Goal: Information Seeking & Learning: Learn about a topic

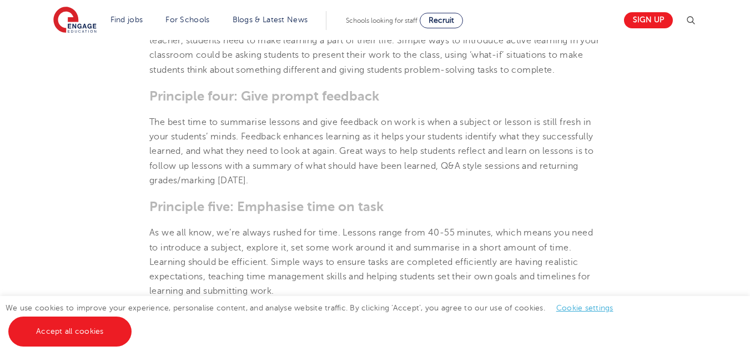
scroll to position [833, 0]
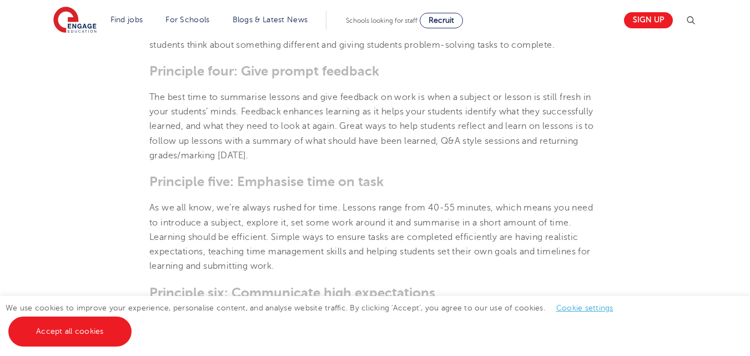
click at [118, 205] on section "[DATE] The 7 Principles of Teaching – Engage Education | There are seven princi…" at bounding box center [375, 77] width 674 height 1207
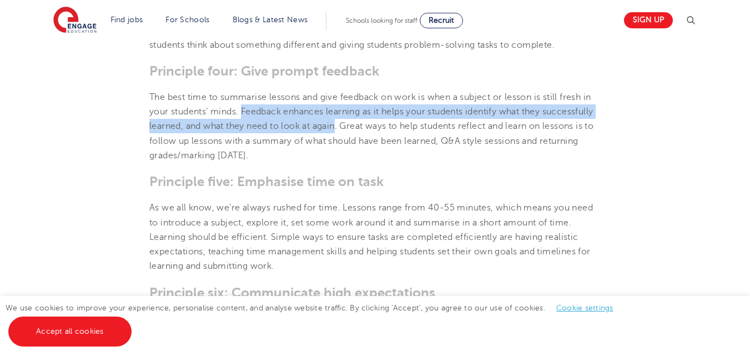
drag, startPoint x: 242, startPoint y: 110, endPoint x: 394, endPoint y: 120, distance: 151.9
click at [394, 120] on p "The best time to summarise lessons and give feedback on work is when a subject …" at bounding box center [374, 126] width 451 height 73
copy p "Feedback enhances learning as it helps your students identify what they success…"
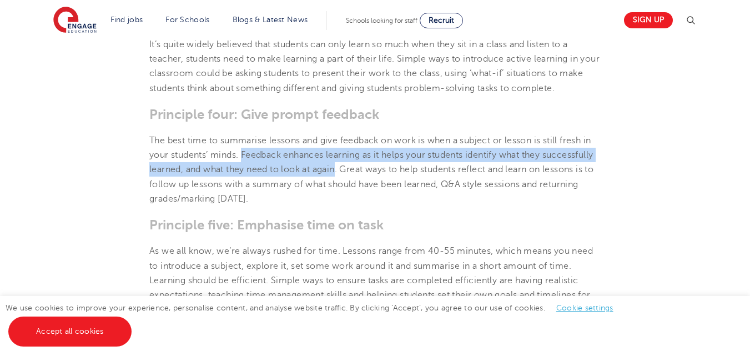
scroll to position [722, 0]
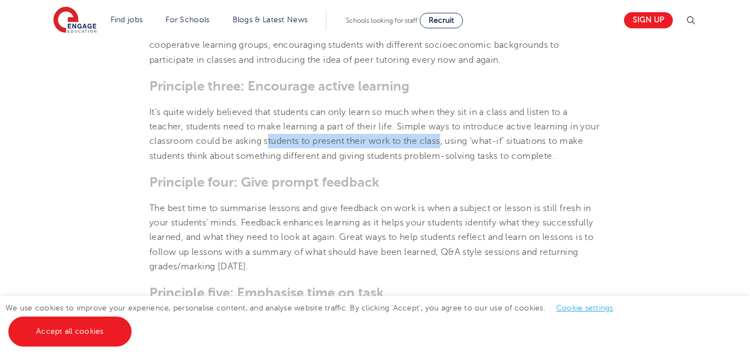
drag, startPoint x: 290, startPoint y: 141, endPoint x: 465, endPoint y: 142, distance: 174.4
click at [465, 142] on p "It’s quite widely believed that students can only learn so much when they sit i…" at bounding box center [374, 134] width 451 height 58
copy p "tudents to present their work to the class"
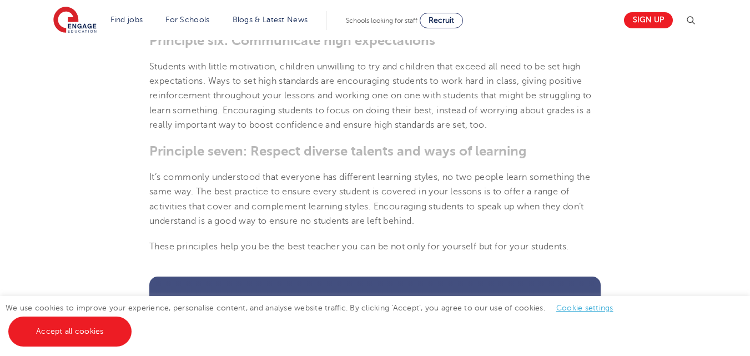
scroll to position [1111, 0]
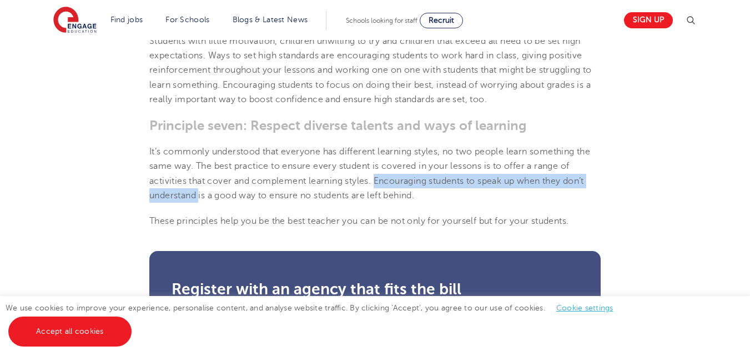
drag, startPoint x: 377, startPoint y: 180, endPoint x: 200, endPoint y: 196, distance: 177.8
click at [200, 196] on p "It’s commonly understood that everyone has different learning styles, no two pe…" at bounding box center [374, 173] width 451 height 58
copy p "Encouraging students to speak up when they don’t understand"
